Goal: Task Accomplishment & Management: Manage account settings

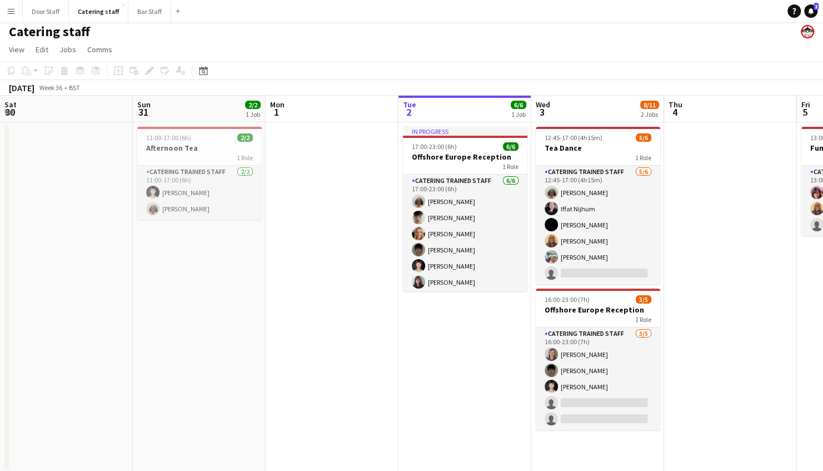
scroll to position [0, 266]
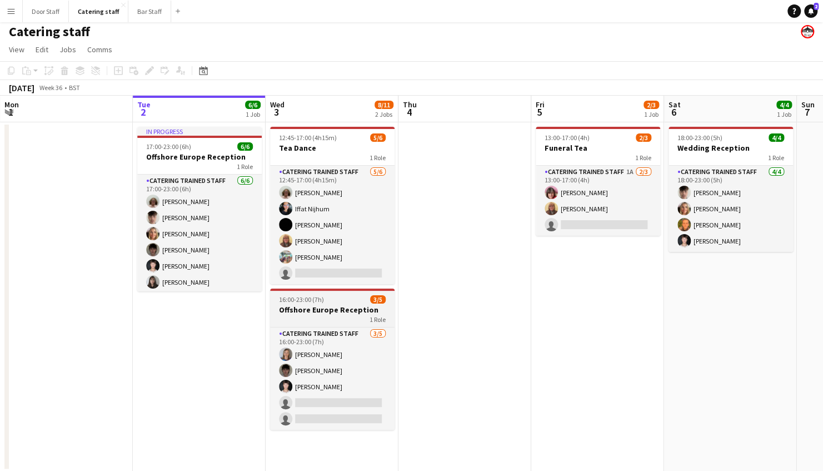
click at [331, 307] on h3 "Offshore Europe Reception" at bounding box center [332, 310] width 125 height 10
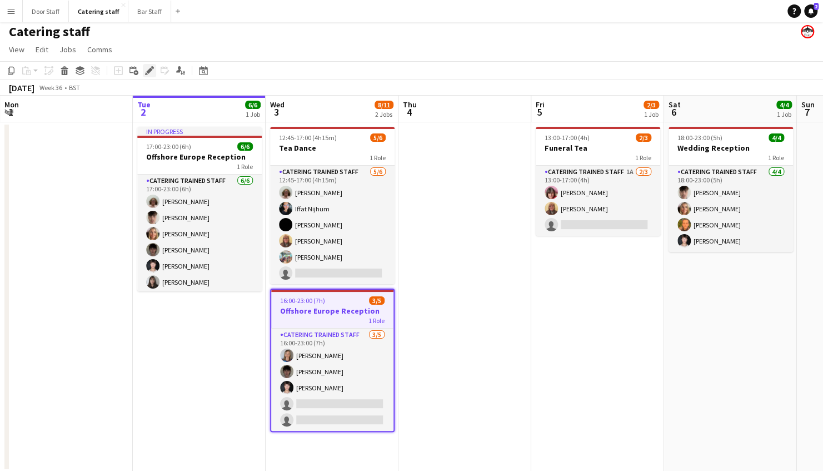
click at [149, 71] on icon at bounding box center [149, 71] width 6 height 6
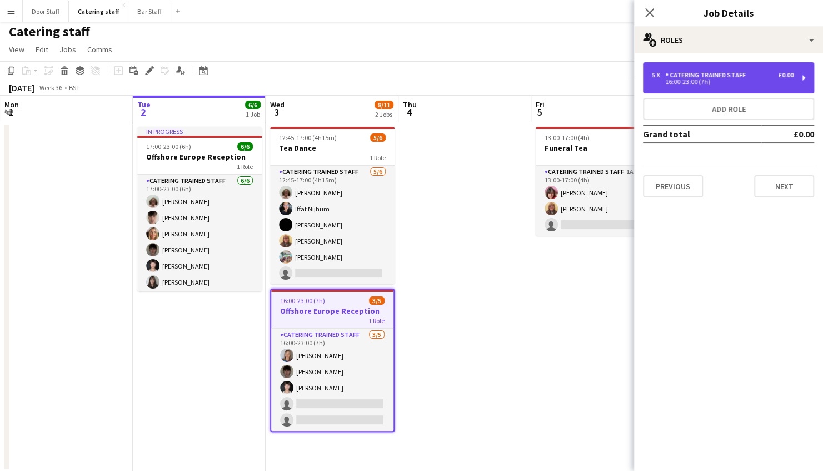
click at [677, 77] on div "Catering trained staff" at bounding box center [708, 75] width 85 height 8
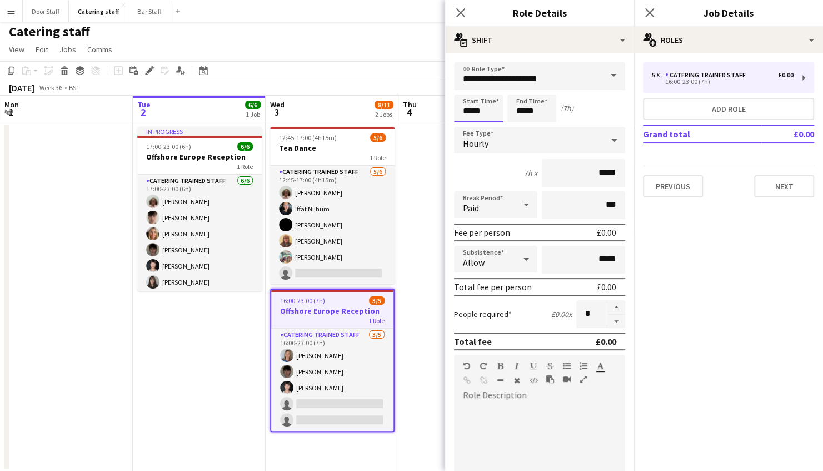
click at [468, 109] on input "*****" at bounding box center [478, 109] width 49 height 28
click at [468, 86] on div at bounding box center [467, 88] width 22 height 11
type input "*****"
click at [468, 86] on div at bounding box center [467, 88] width 22 height 11
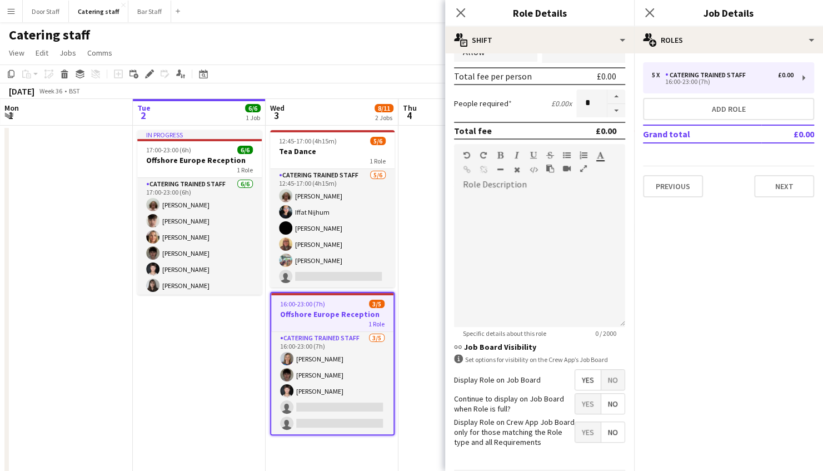
scroll to position [249, 0]
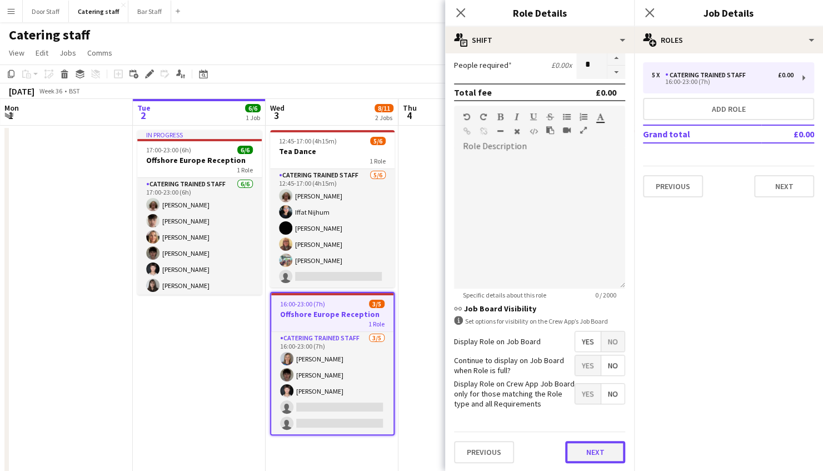
click at [588, 448] on button "Next" at bounding box center [595, 452] width 60 height 22
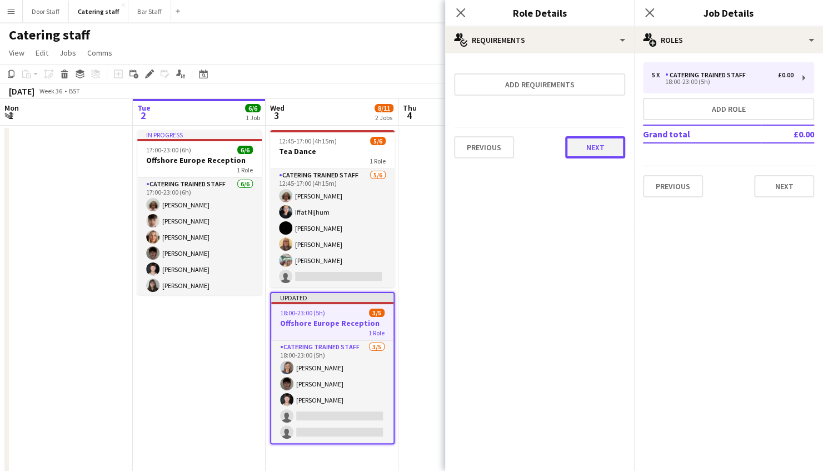
click at [587, 143] on button "Next" at bounding box center [595, 147] width 60 height 22
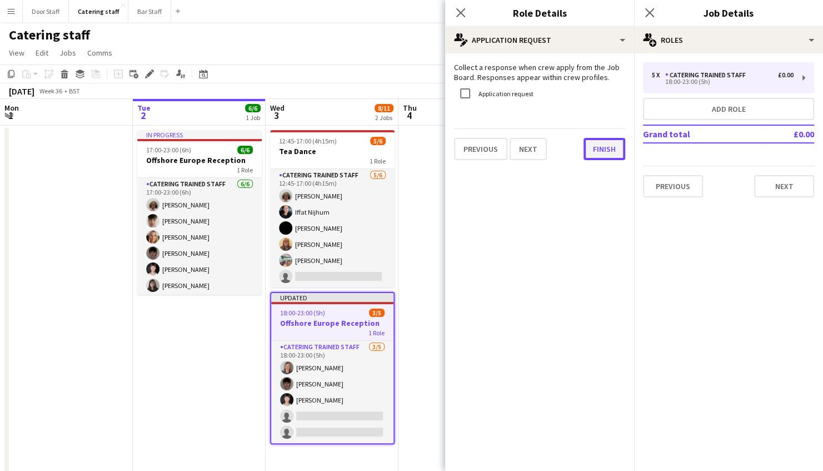
click at [595, 148] on button "Finish" at bounding box center [605, 149] width 42 height 22
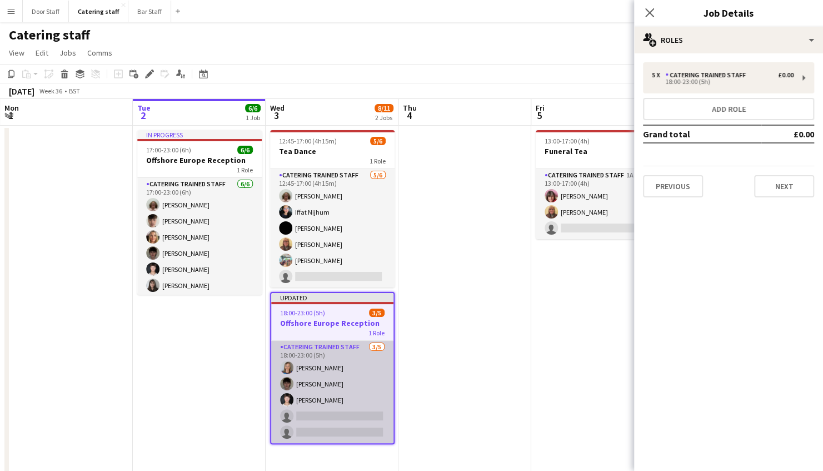
click at [315, 412] on app-card-role "Catering trained staff [DATE] 18:00-23:00 (5h) [PERSON_NAME] [PERSON_NAME] [PER…" at bounding box center [332, 392] width 122 height 102
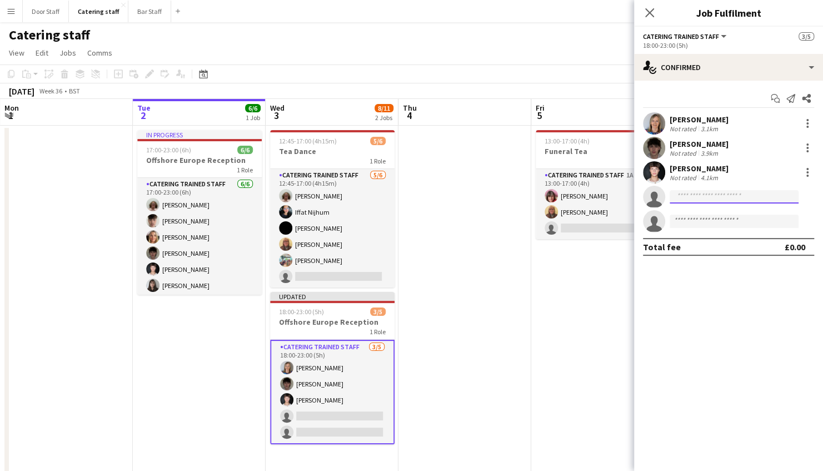
click at [733, 196] on input at bounding box center [734, 196] width 129 height 13
type input "***"
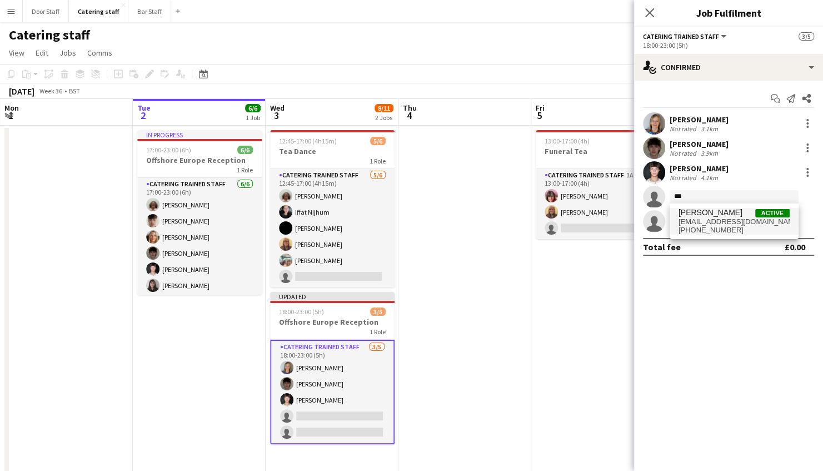
click at [712, 214] on span "[PERSON_NAME]" at bounding box center [711, 212] width 64 height 9
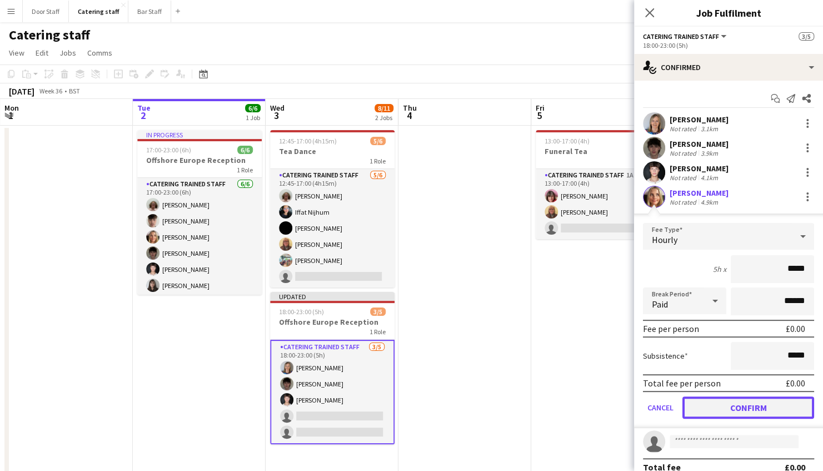
click at [739, 401] on button "Confirm" at bounding box center [749, 407] width 132 height 22
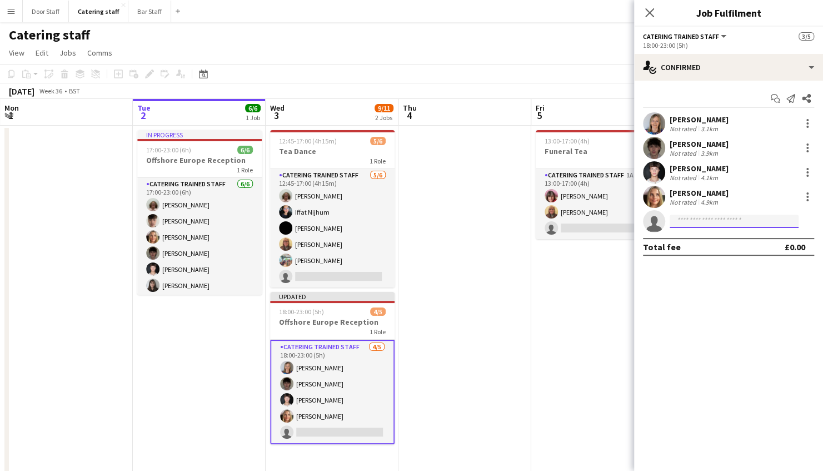
click at [701, 222] on input at bounding box center [734, 221] width 129 height 13
type input "****"
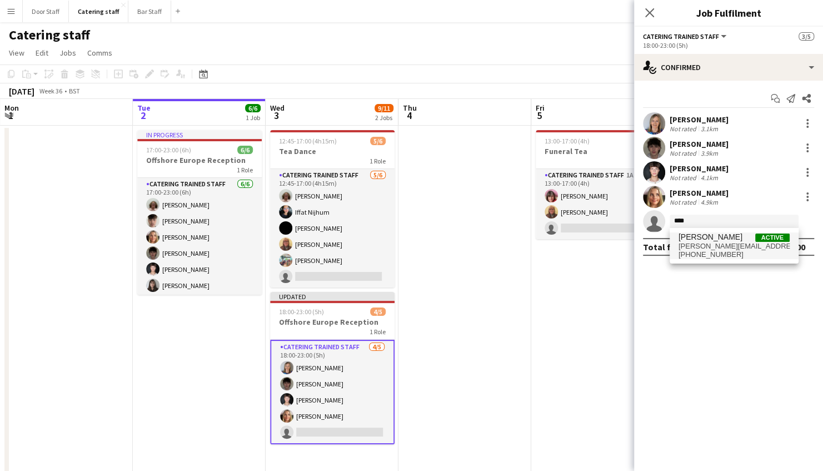
click at [701, 240] on span "[PERSON_NAME]" at bounding box center [711, 236] width 64 height 9
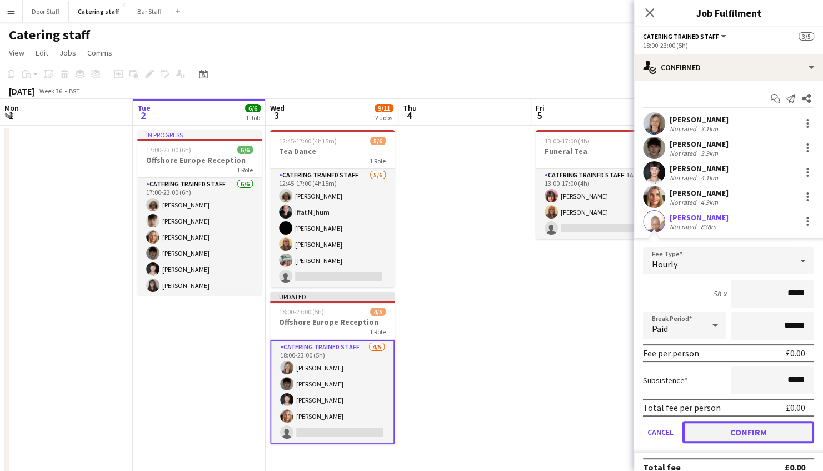
click at [736, 429] on button "Confirm" at bounding box center [749, 432] width 132 height 22
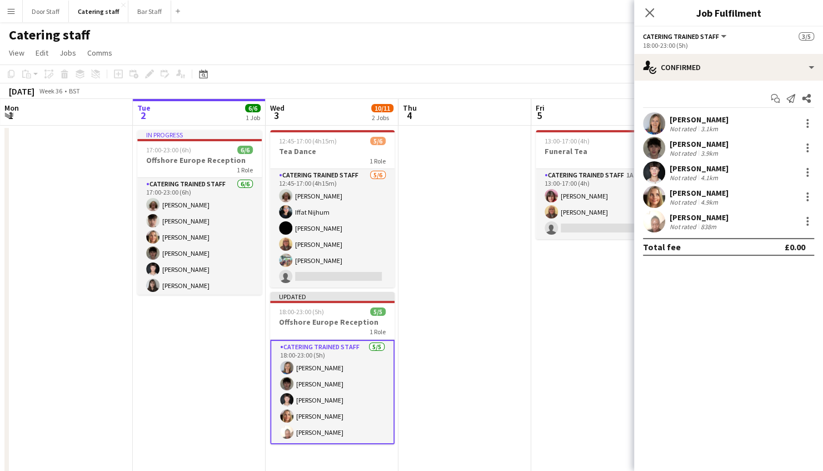
click at [487, 311] on app-date-cell at bounding box center [465, 301] width 133 height 350
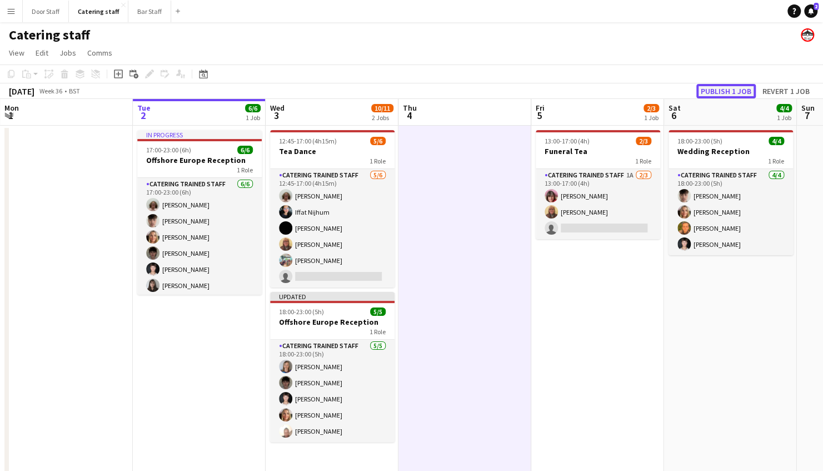
click at [716, 90] on button "Publish 1 job" at bounding box center [726, 91] width 59 height 14
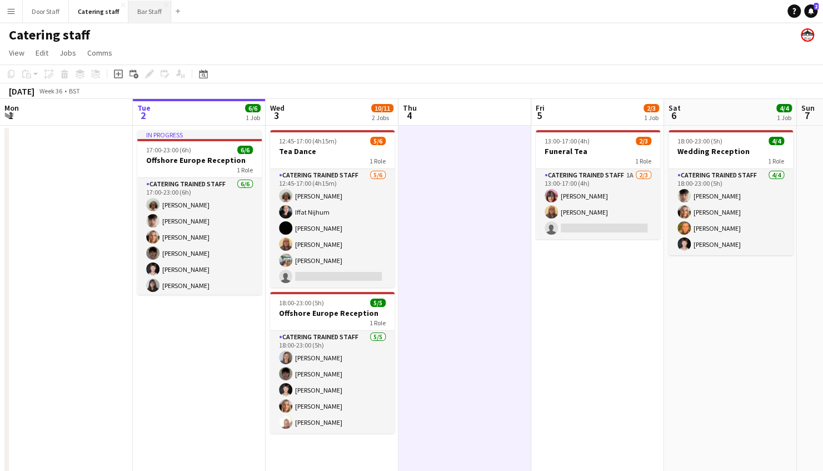
click at [146, 12] on button "Bar Staff Close" at bounding box center [149, 12] width 43 height 22
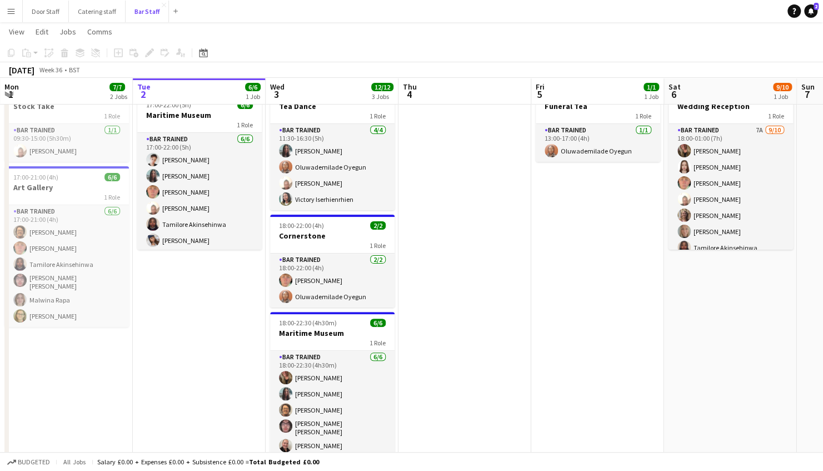
scroll to position [86, 0]
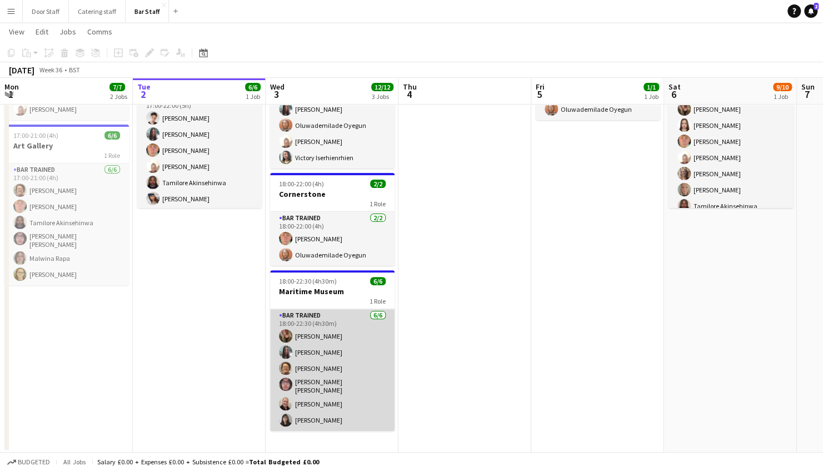
click at [331, 348] on app-card-role "Bar trained [DATE] 18:00-22:30 (4h30m) [PERSON_NAME] [PERSON_NAME] [PERSON_NAME…" at bounding box center [332, 370] width 125 height 122
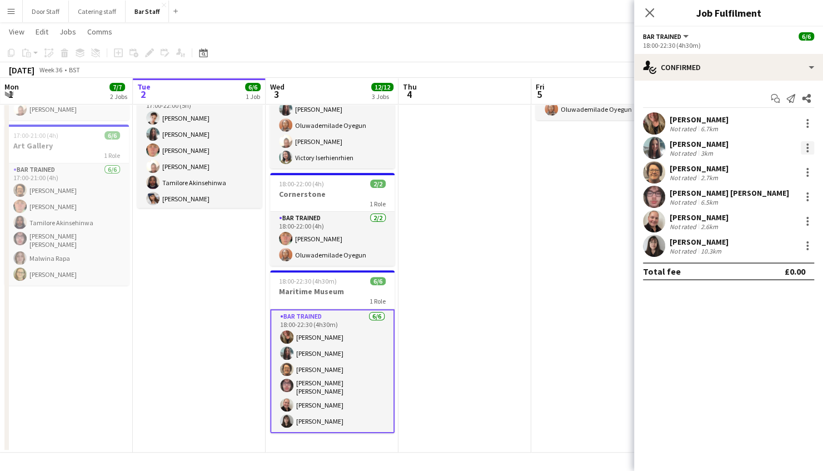
click at [810, 146] on div at bounding box center [807, 147] width 13 height 13
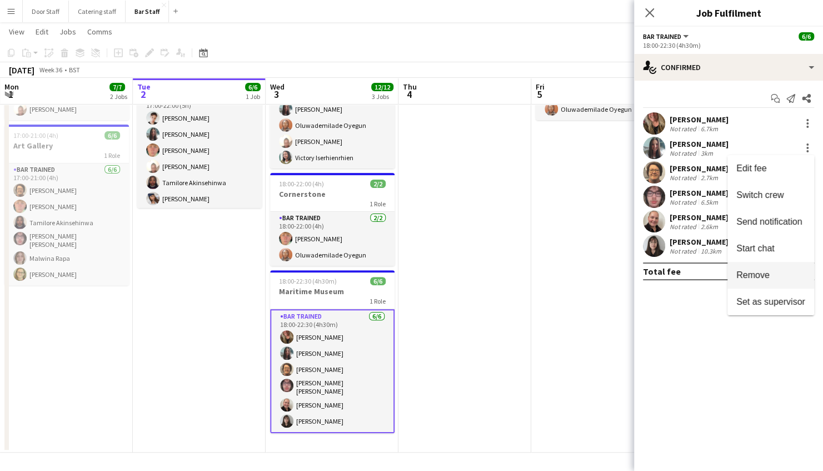
click at [758, 272] on span "Remove" at bounding box center [753, 274] width 33 height 9
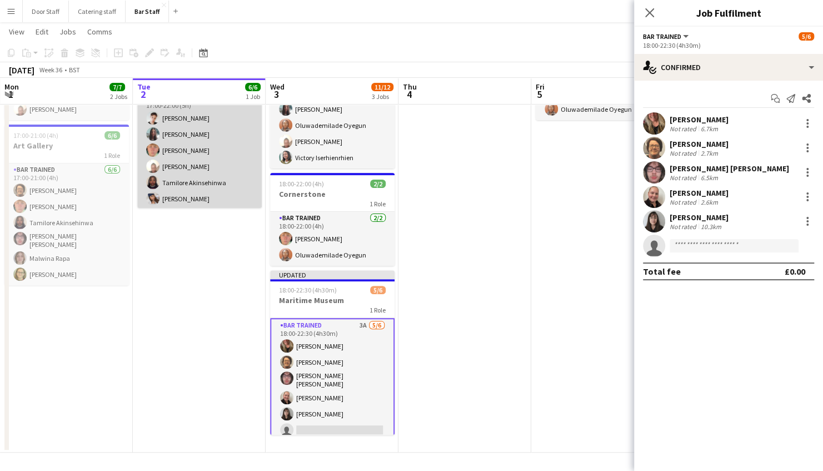
click at [187, 167] on app-card-role "Bar trained [DATE] 17:00-22:00 (5h) [PERSON_NAME] [PERSON_NAME] [PERSON_NAME] […" at bounding box center [199, 150] width 125 height 118
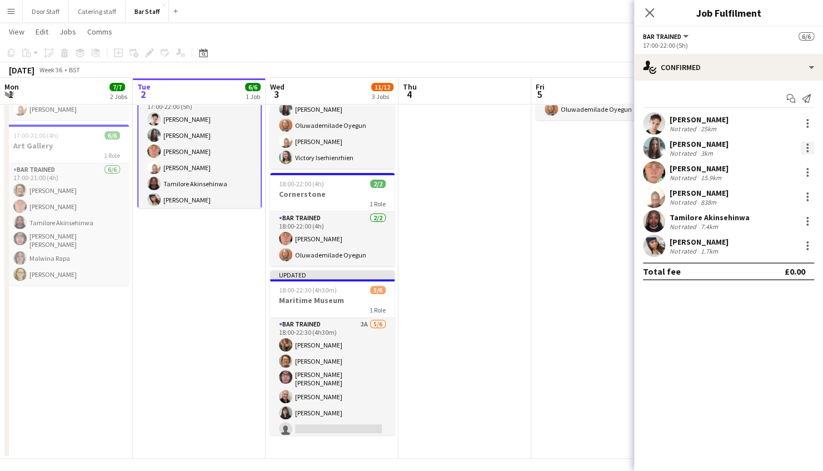
click at [810, 145] on div at bounding box center [807, 147] width 13 height 13
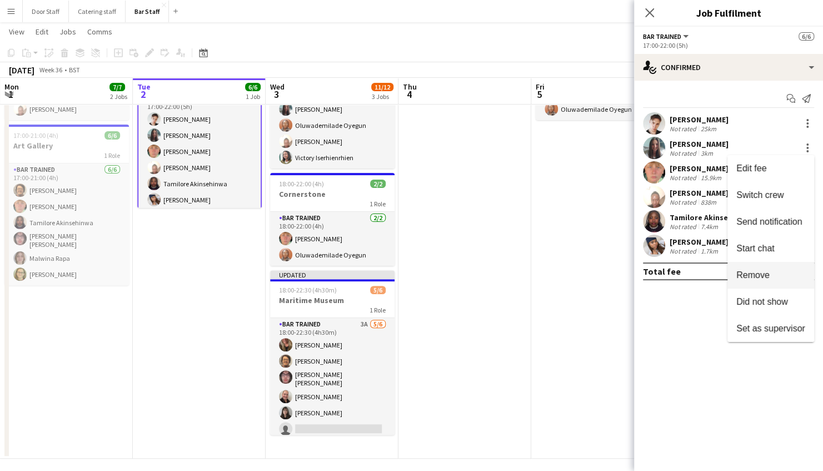
click at [749, 270] on span "Remove" at bounding box center [753, 274] width 33 height 9
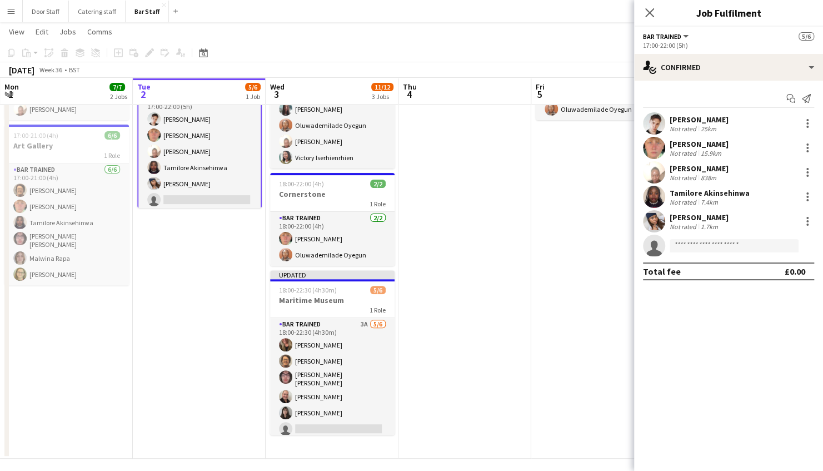
click at [533, 355] on app-date-cell "13:00-17:00 (4h) 1/1 Funeral Tea 1 Role Bar trained [DATE] 13:00-17:00 (4h) Olu…" at bounding box center [598, 249] width 133 height 420
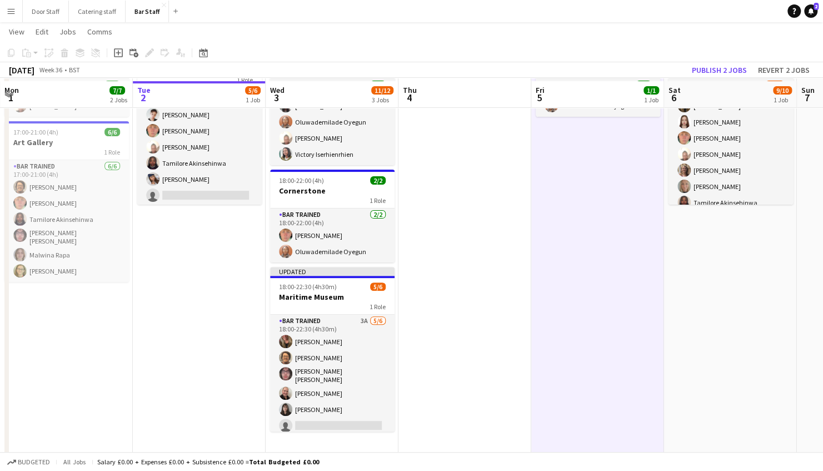
scroll to position [92, 0]
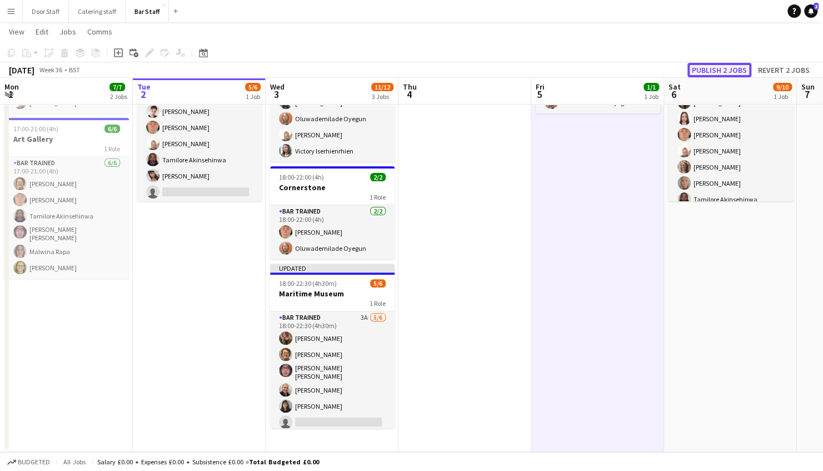
click at [725, 67] on button "Publish 2 jobs" at bounding box center [720, 70] width 64 height 14
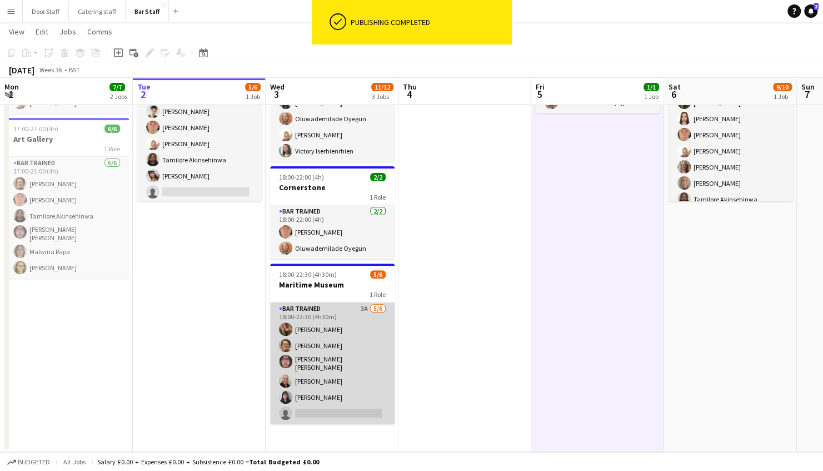
click at [362, 330] on app-card-role "Bar trained 3A [DATE] 18:00-22:30 (4h30m) [PERSON_NAME] [PERSON_NAME] [PERSON_N…" at bounding box center [332, 363] width 125 height 122
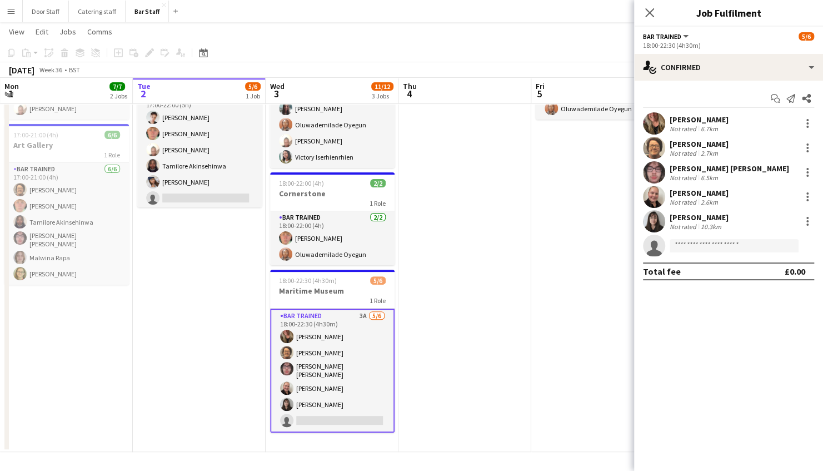
scroll to position [86, 0]
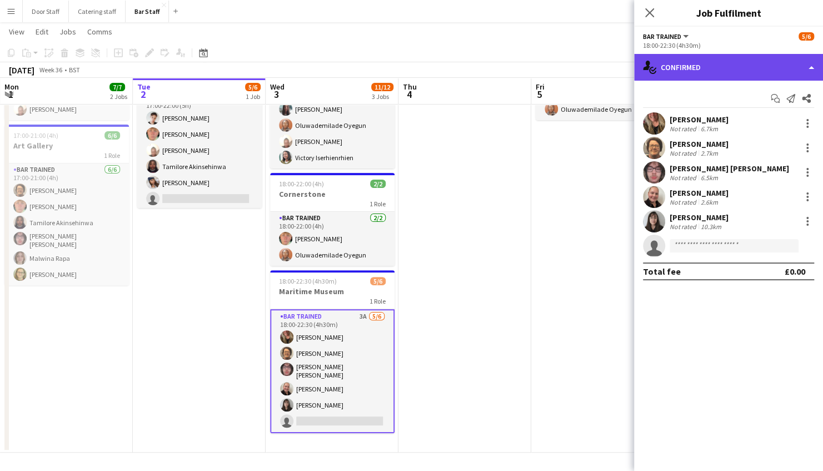
click at [716, 63] on div "single-neutral-actions-check-2 Confirmed" at bounding box center [728, 67] width 189 height 27
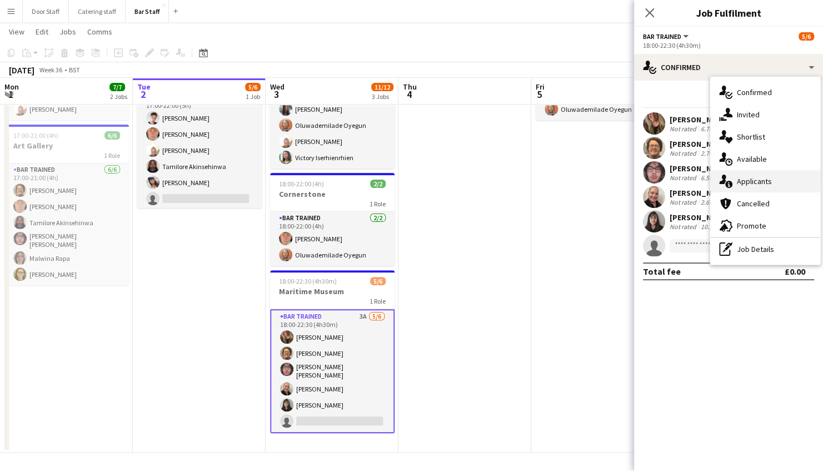
click at [746, 182] on span "Applicants" at bounding box center [754, 181] width 35 height 10
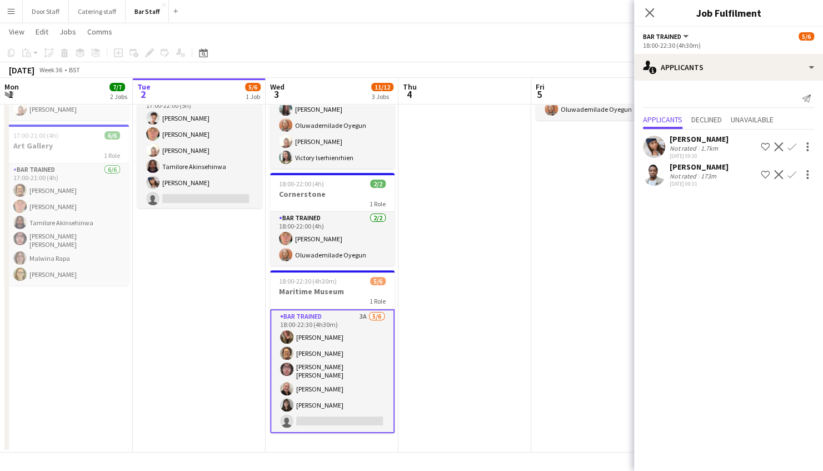
click at [795, 147] on app-icon "Confirm" at bounding box center [792, 146] width 9 height 9
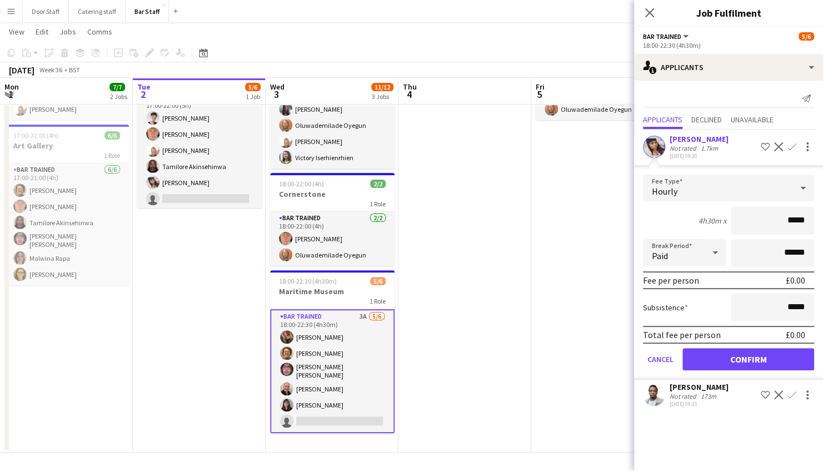
click at [791, 146] on app-icon "Confirm" at bounding box center [792, 146] width 9 height 9
click at [741, 354] on button "Confirm" at bounding box center [749, 359] width 132 height 22
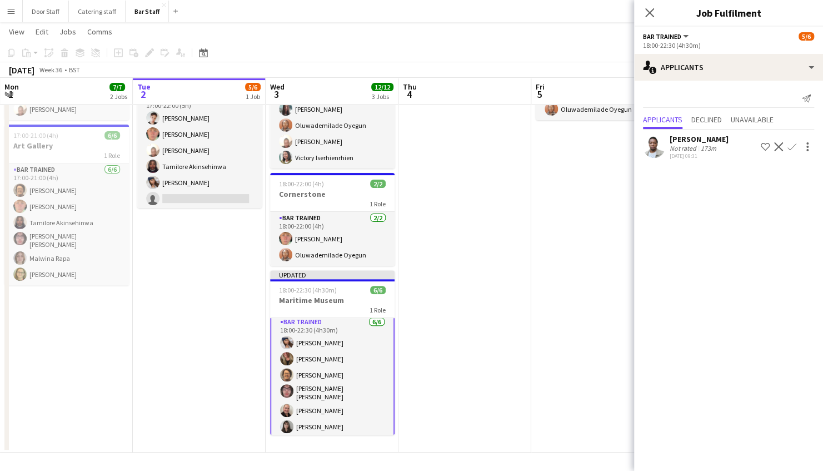
scroll to position [0, 0]
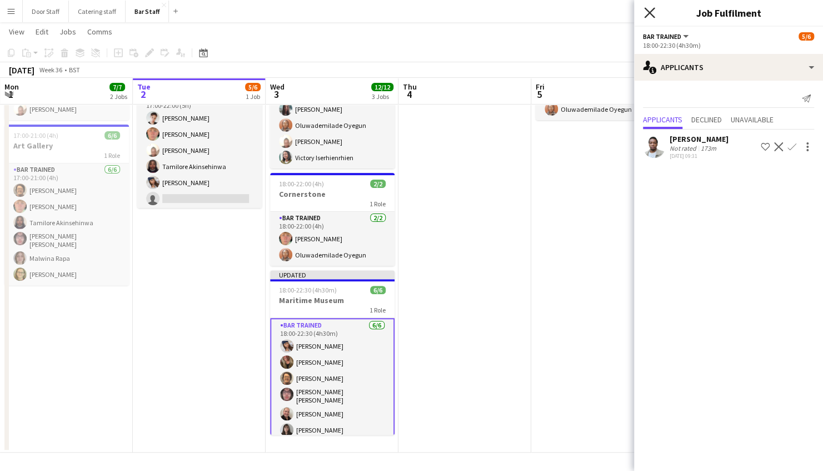
click at [651, 11] on icon at bounding box center [649, 12] width 11 height 11
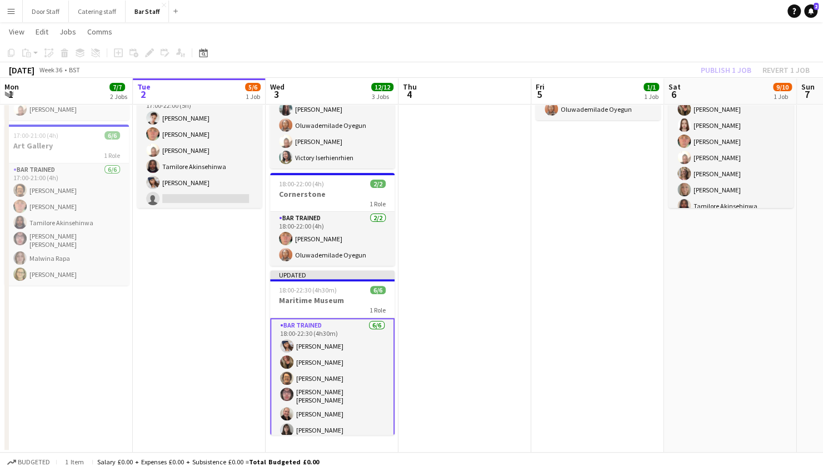
click at [715, 75] on div "Publish 1 job Revert 1 job" at bounding box center [756, 70] width 136 height 14
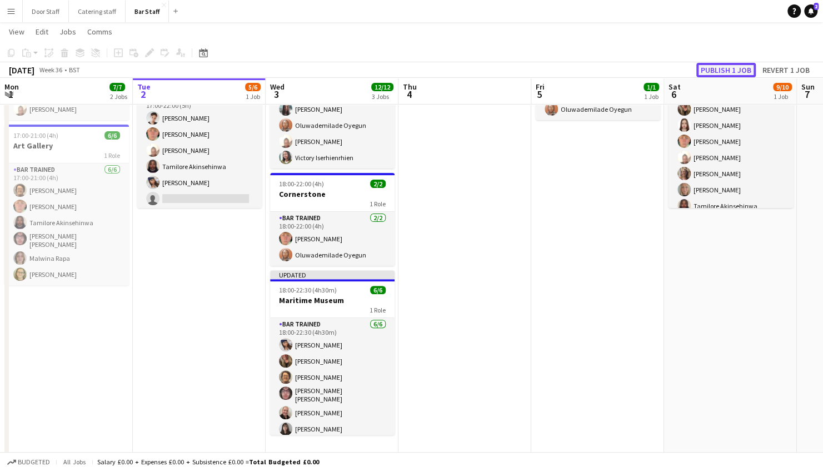
click at [716, 66] on button "Publish 1 job" at bounding box center [726, 70] width 59 height 14
